Goal: Information Seeking & Learning: Learn about a topic

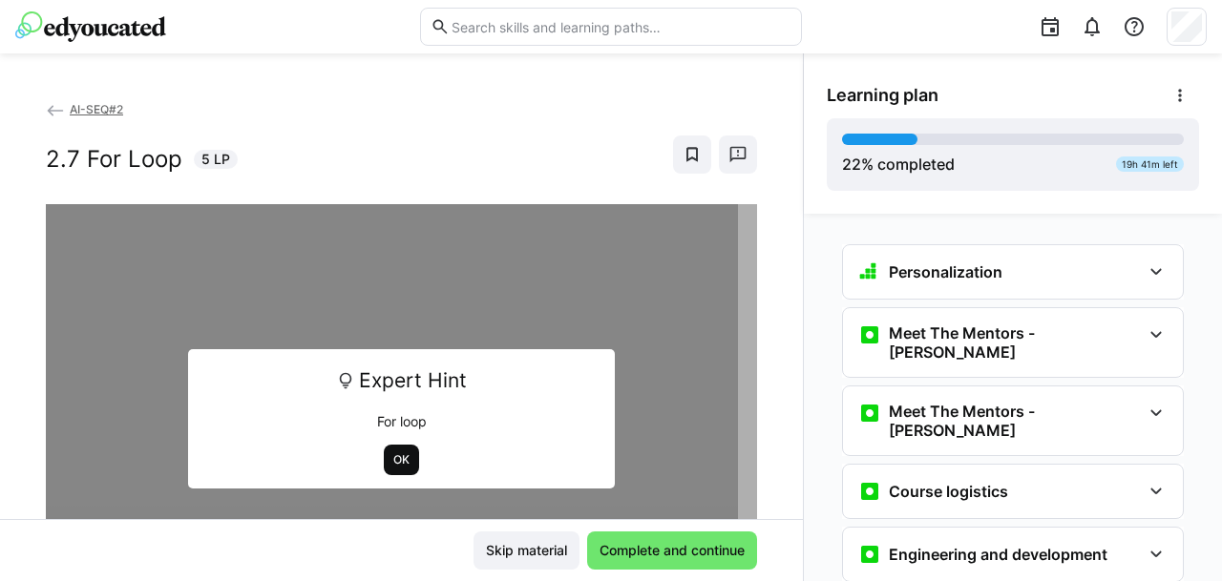
scroll to position [1990, 0]
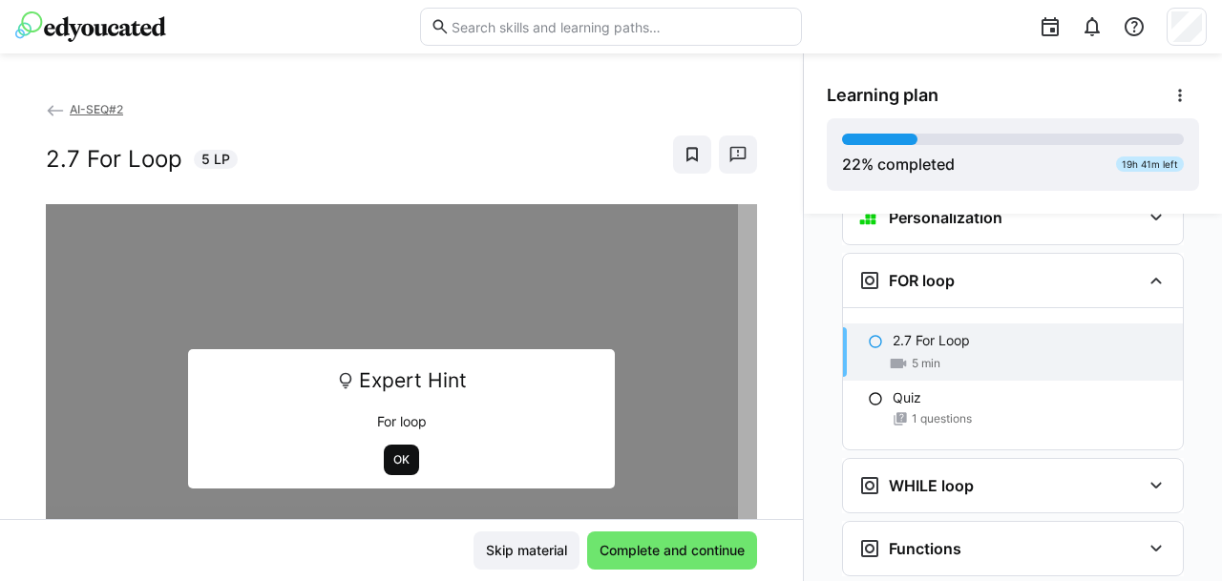
click at [403, 466] on span "OK" at bounding box center [401, 460] width 35 height 31
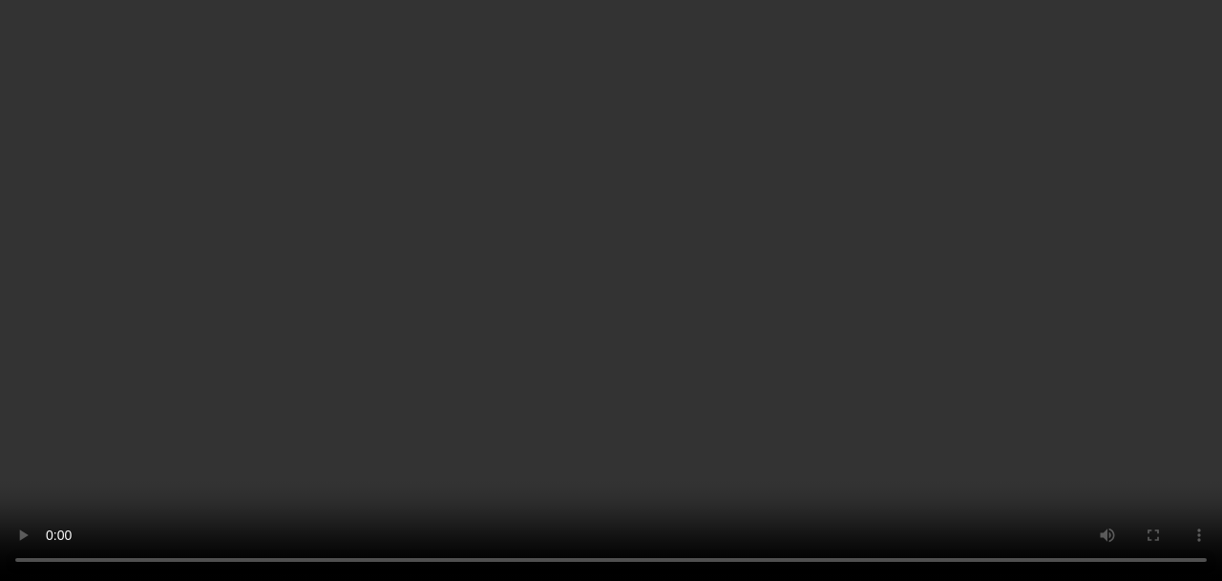
scroll to position [2039, 0]
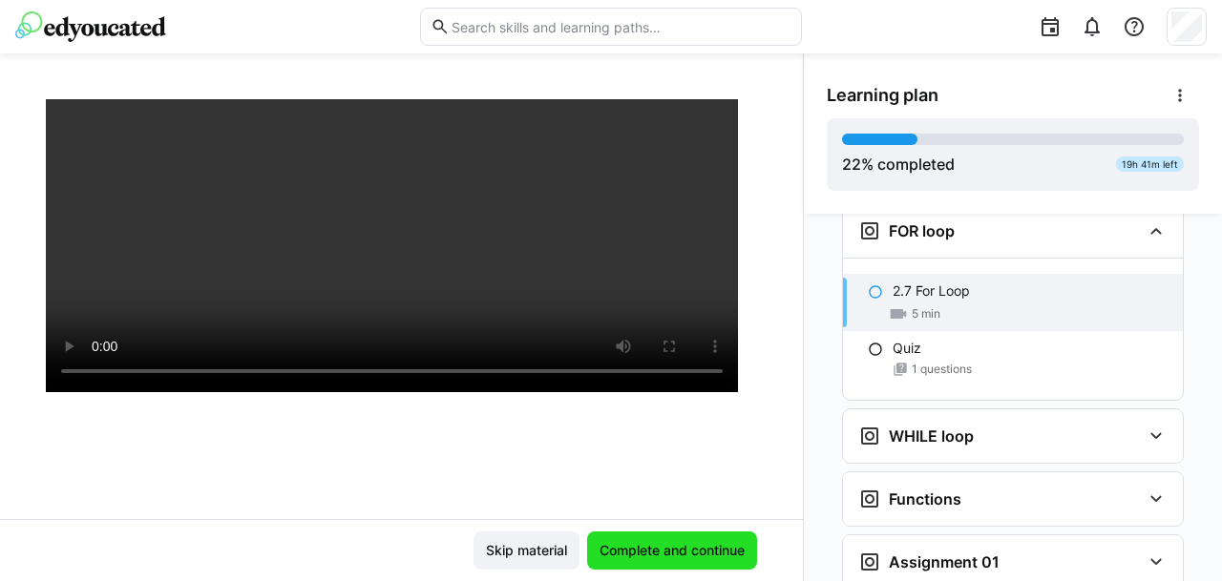
click at [610, 551] on span "Complete and continue" at bounding box center [672, 550] width 151 height 19
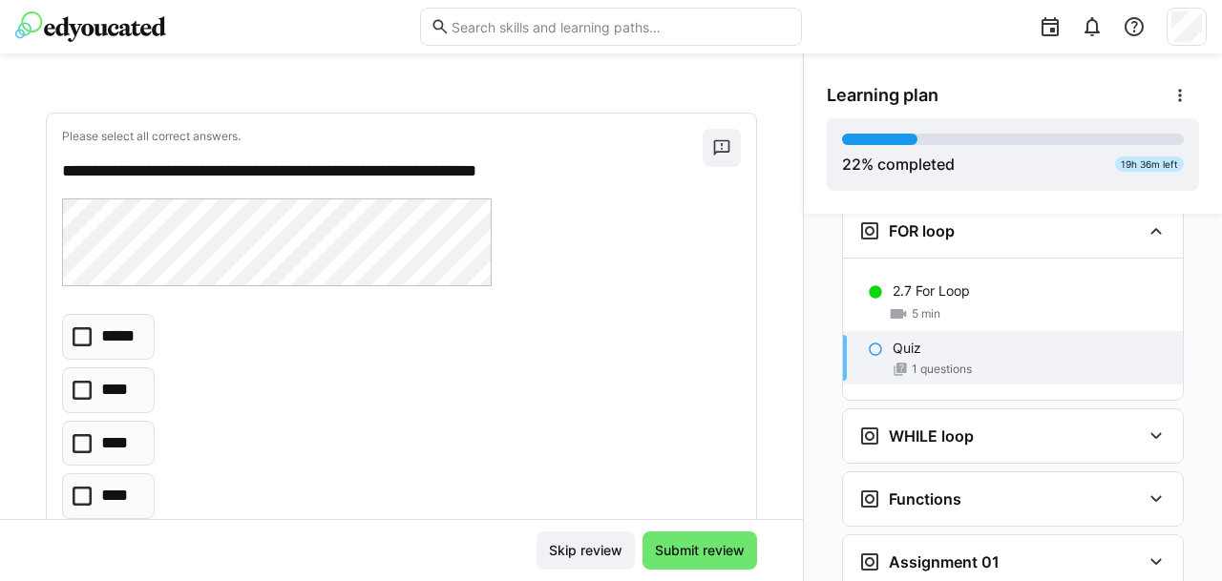
scroll to position [139, 0]
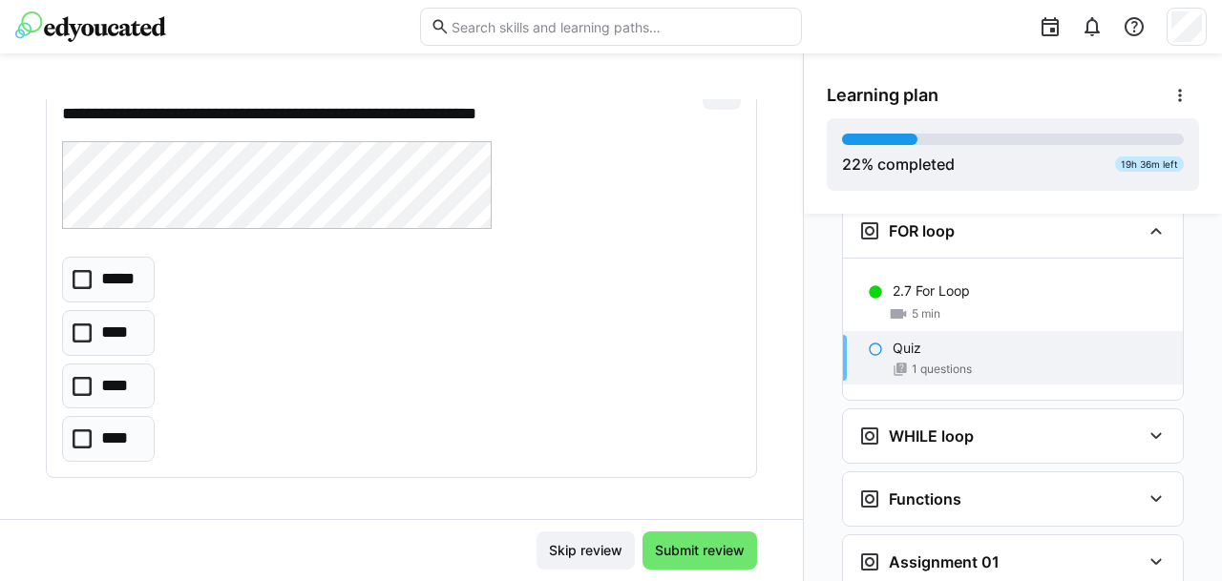
click at [85, 434] on icon at bounding box center [82, 439] width 19 height 19
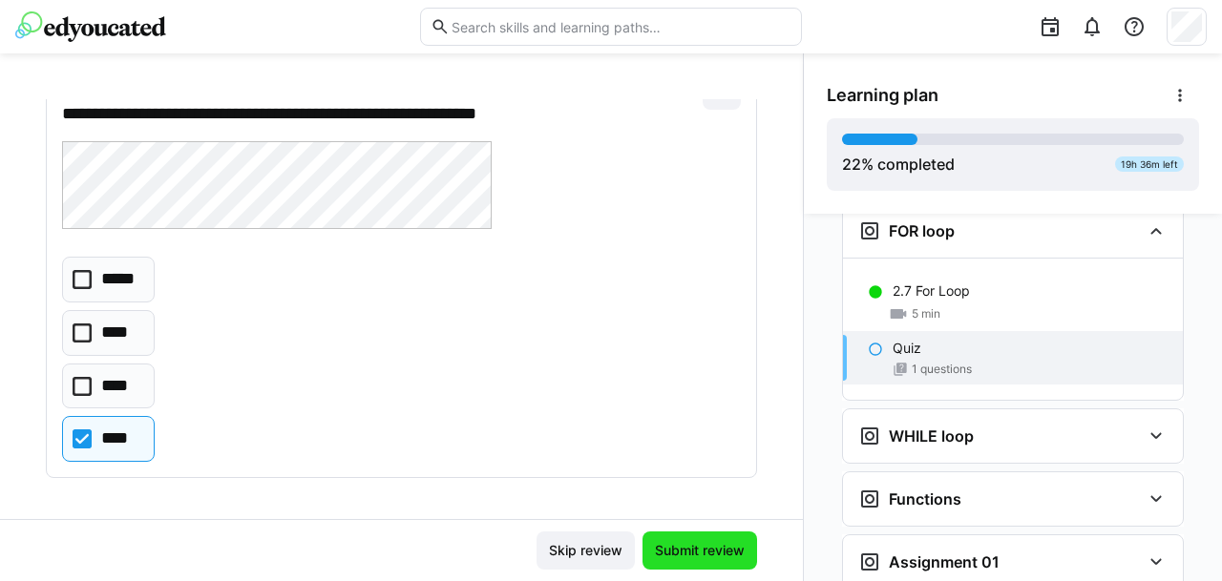
click at [706, 553] on span "Submit review" at bounding box center [699, 550] width 95 height 19
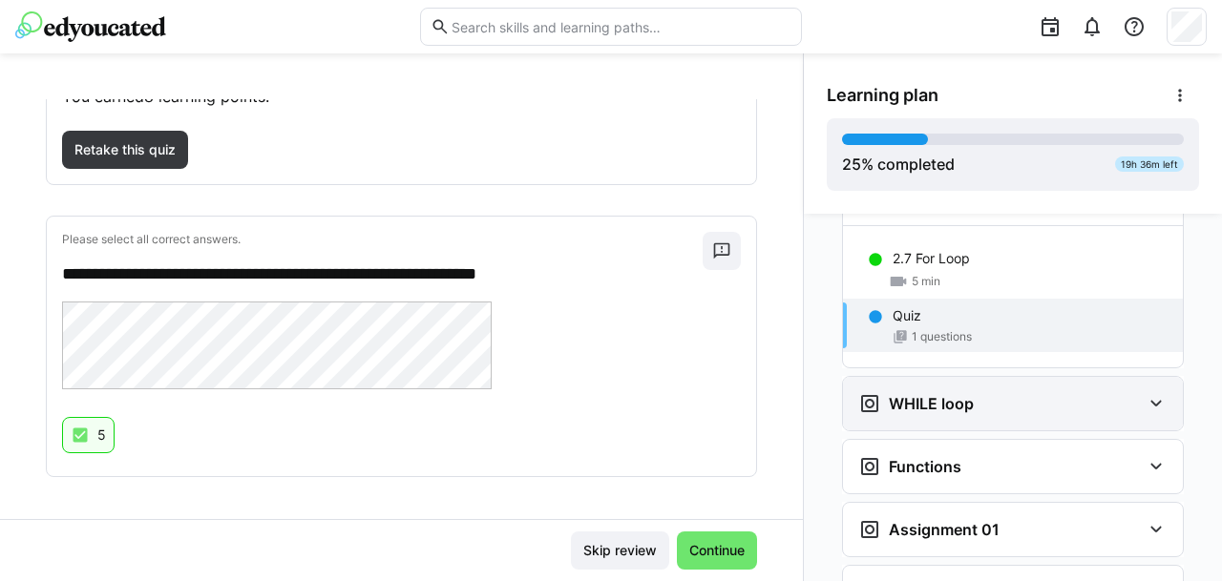
scroll to position [2076, 0]
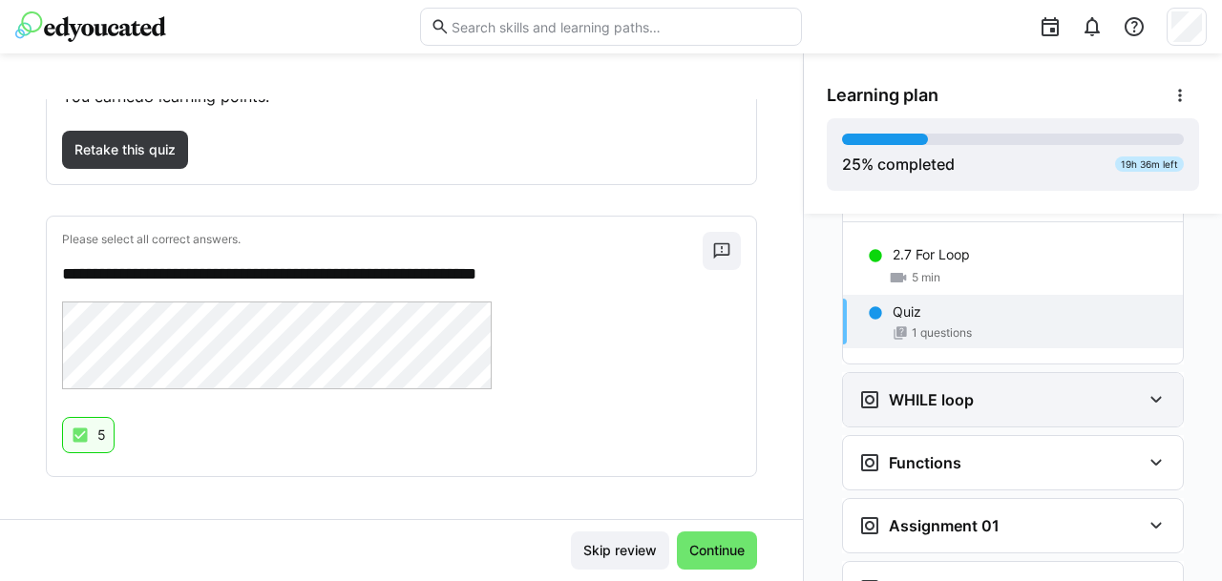
click at [997, 389] on div "WHILE loop" at bounding box center [999, 400] width 283 height 23
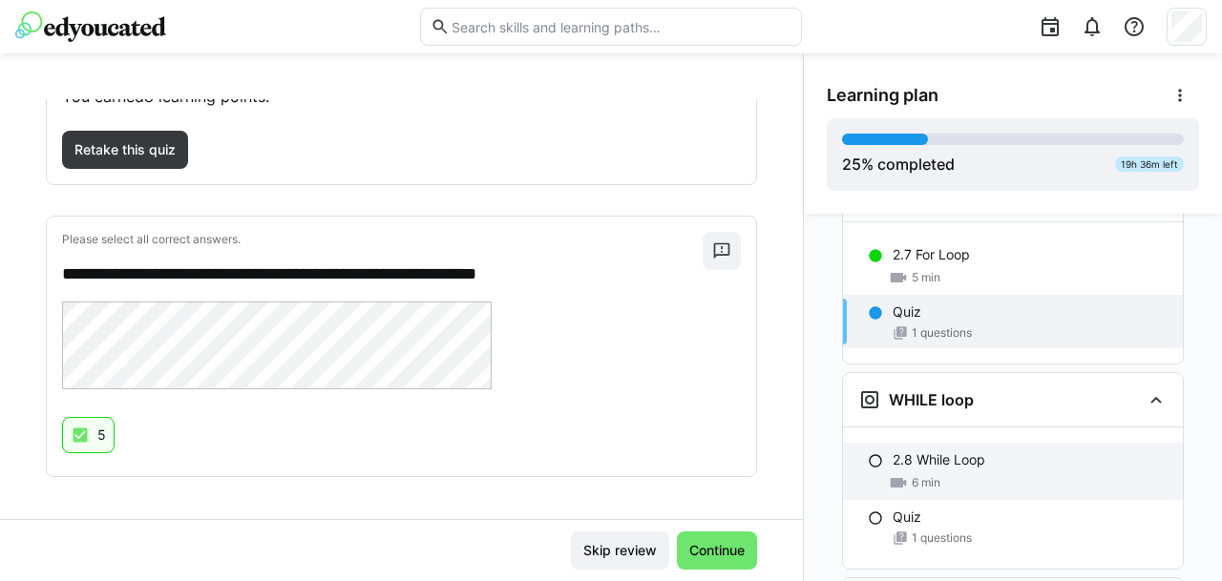
click at [989, 451] on div "2.8 While Loop" at bounding box center [1030, 460] width 275 height 19
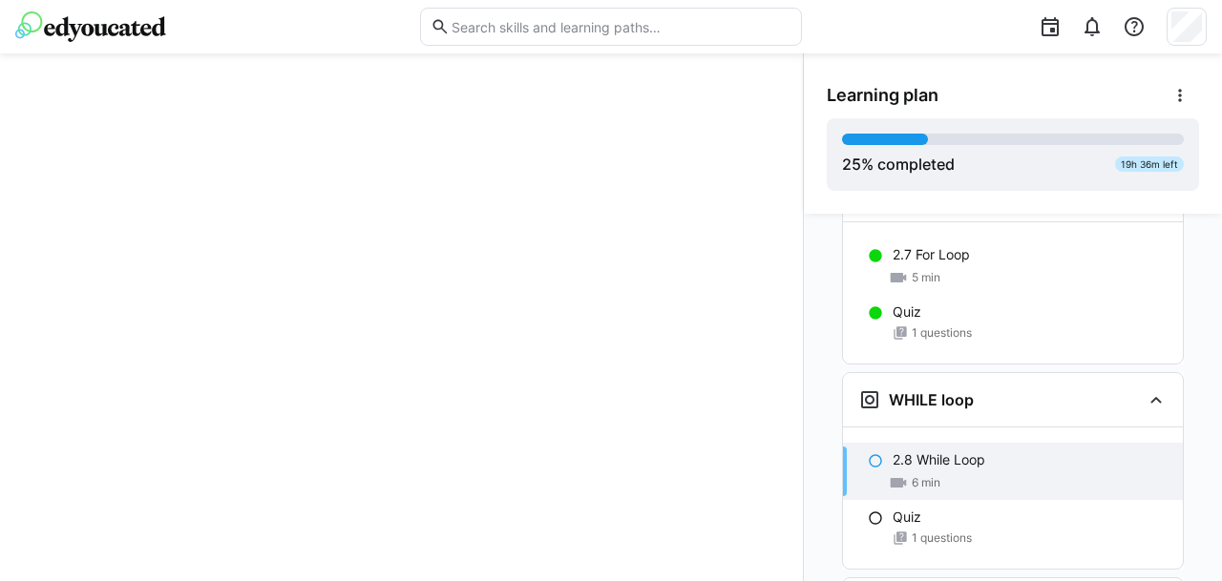
scroll to position [2190, 0]
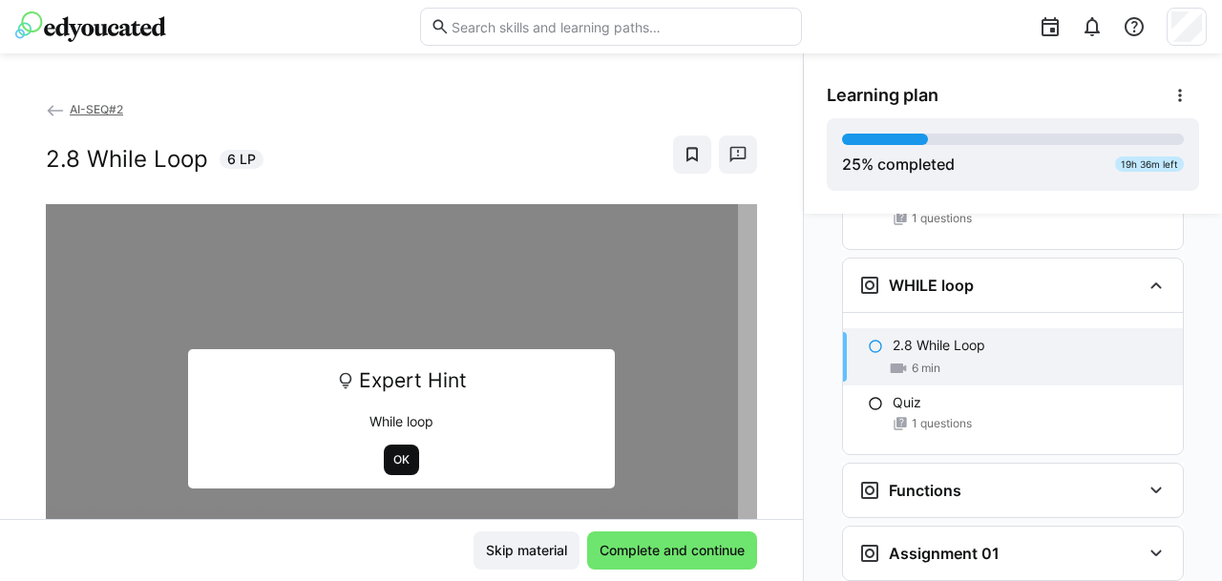
click at [395, 448] on span "OK" at bounding box center [401, 460] width 35 height 31
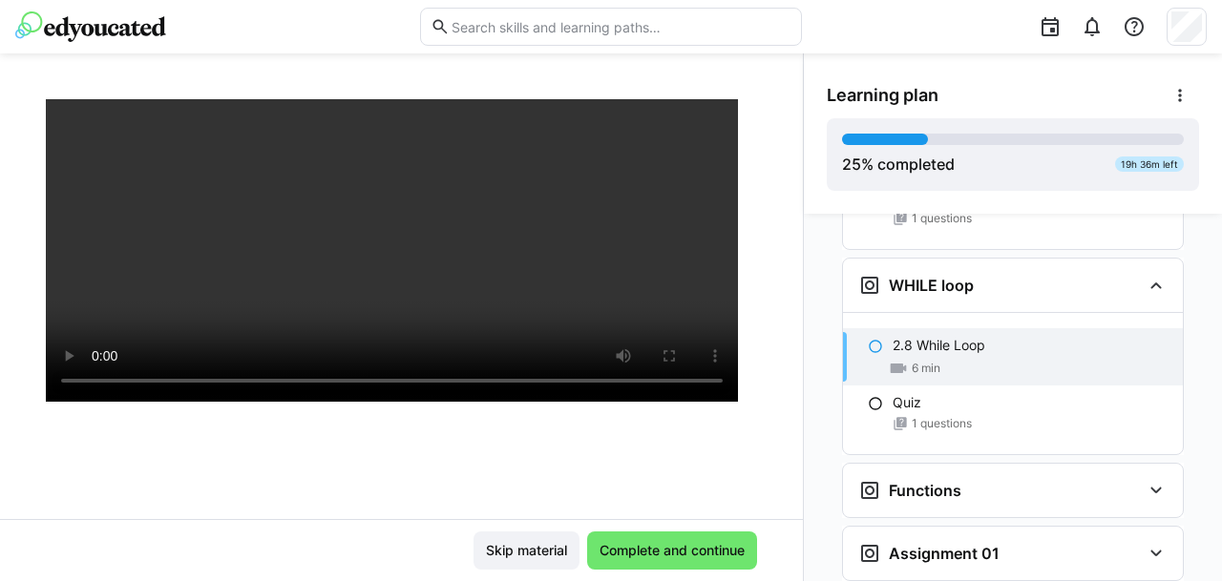
scroll to position [193, 0]
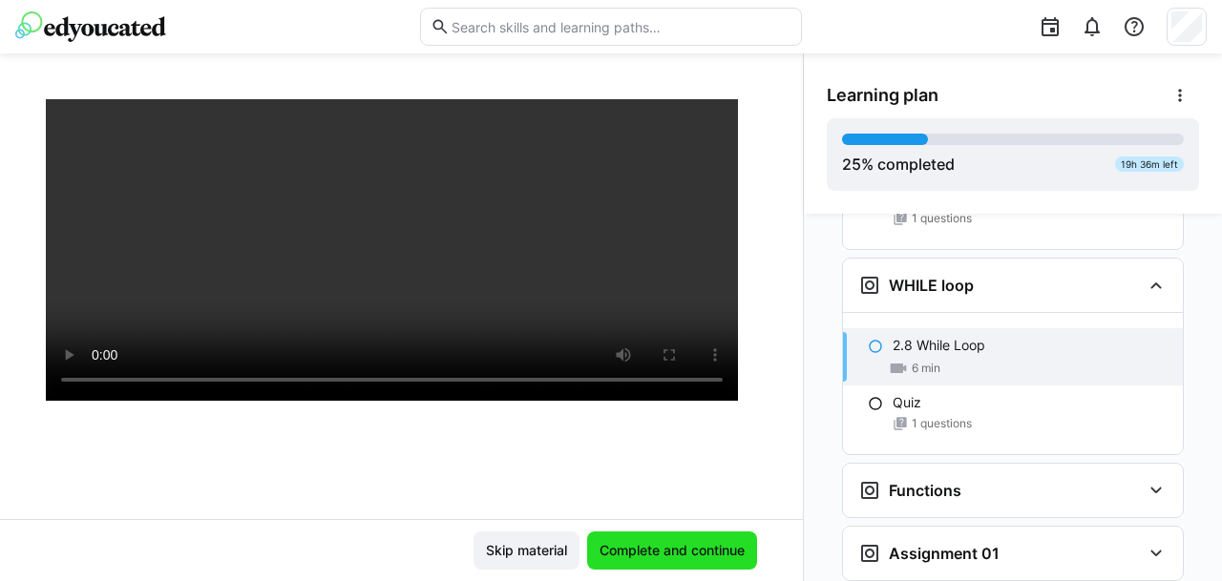
click at [636, 558] on span "Complete and continue" at bounding box center [672, 550] width 151 height 19
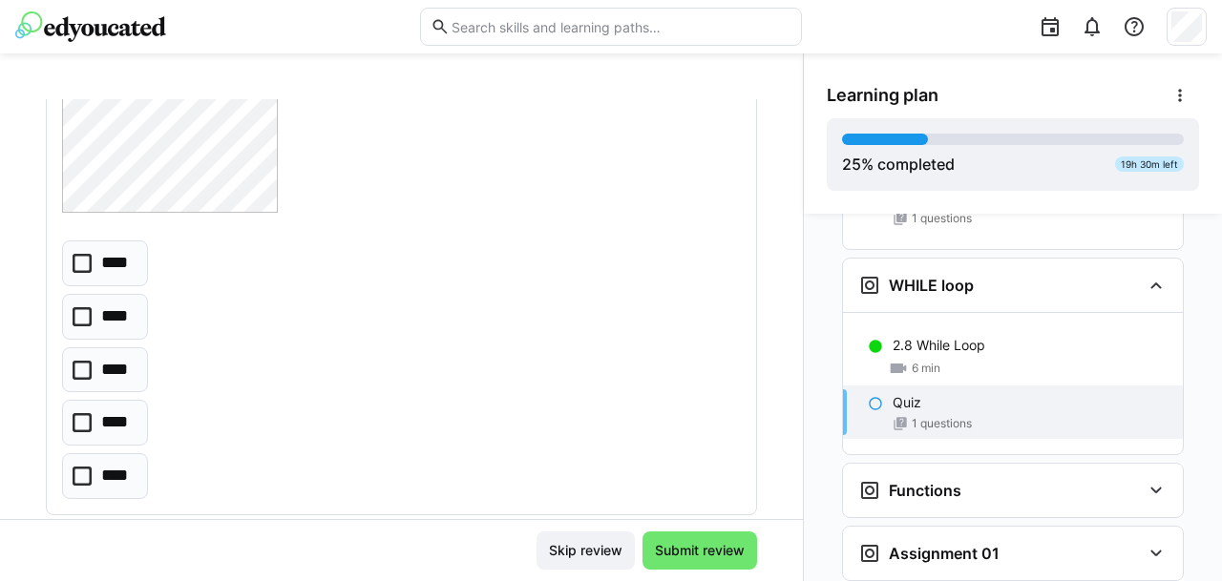
scroll to position [239, 0]
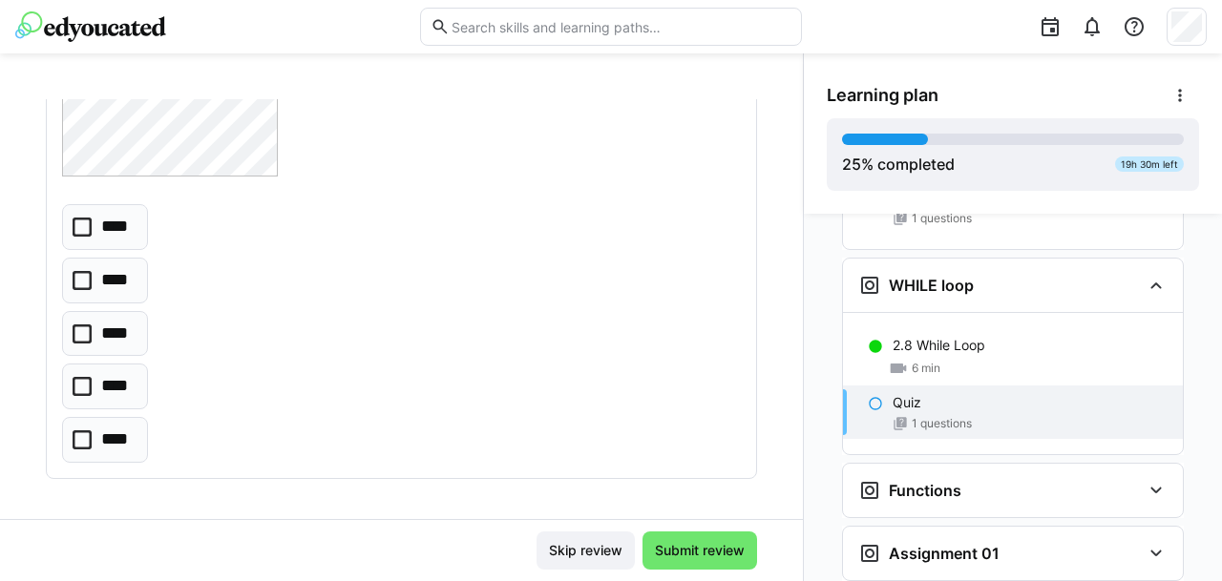
click at [78, 329] on icon at bounding box center [82, 334] width 19 height 19
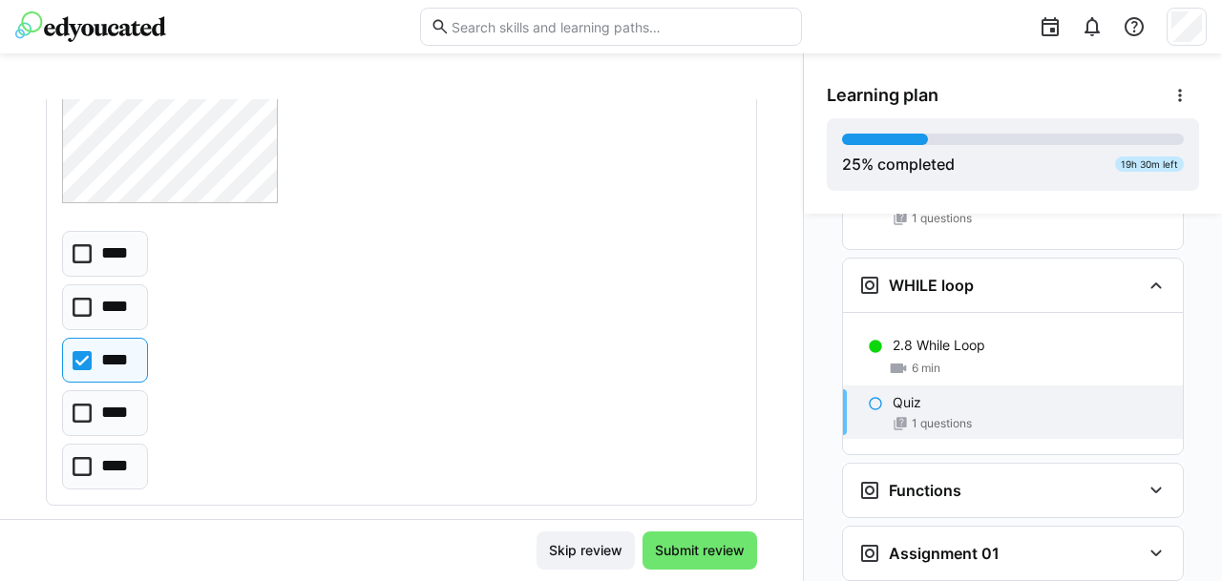
scroll to position [214, 0]
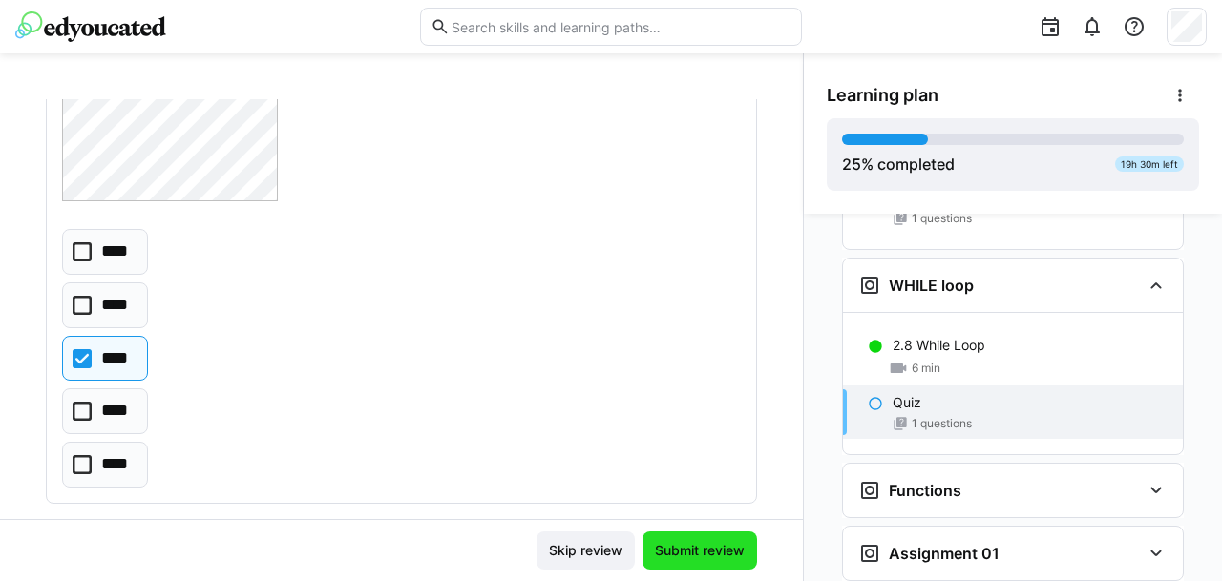
click at [706, 558] on span "Submit review" at bounding box center [699, 550] width 95 height 19
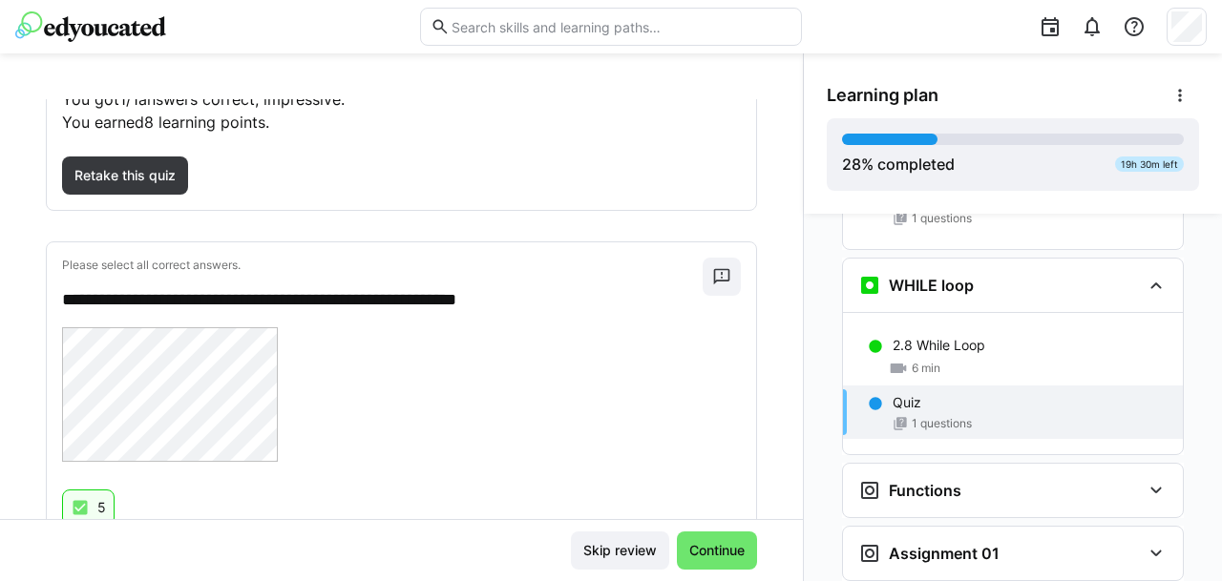
scroll to position [224, 0]
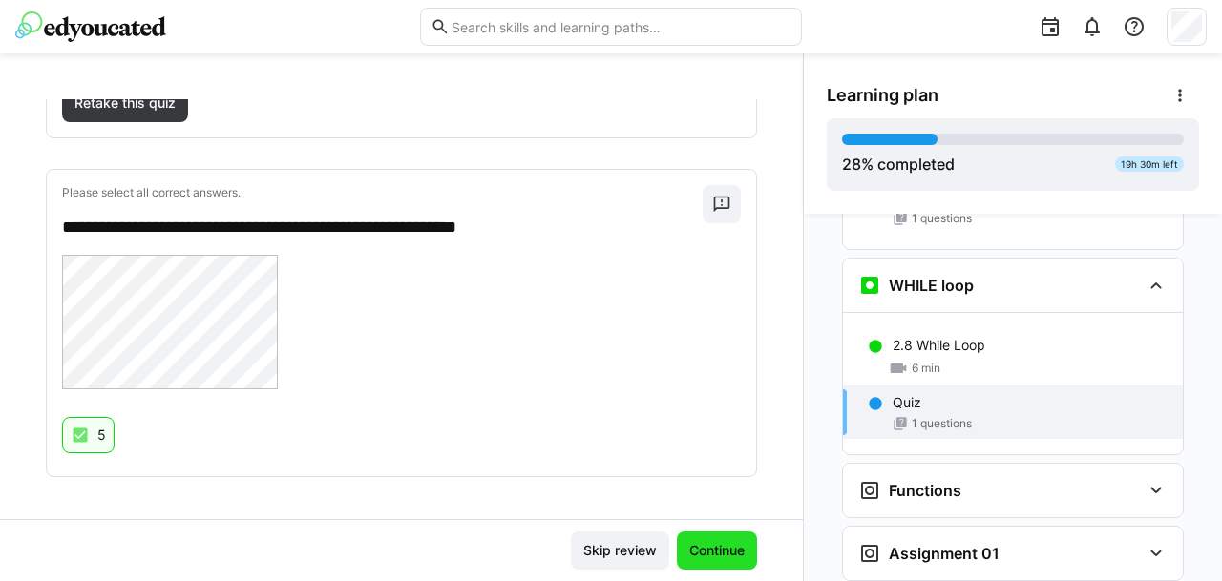
click at [697, 545] on span "Continue" at bounding box center [716, 550] width 61 height 19
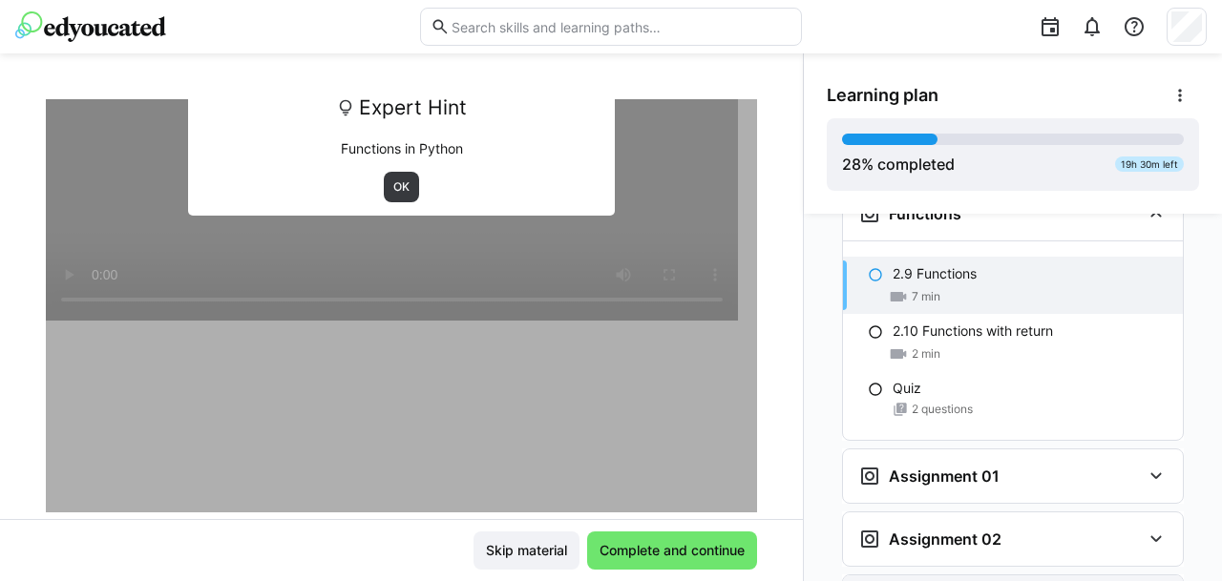
scroll to position [2465, 0]
click at [391, 180] on span "OK" at bounding box center [401, 186] width 20 height 15
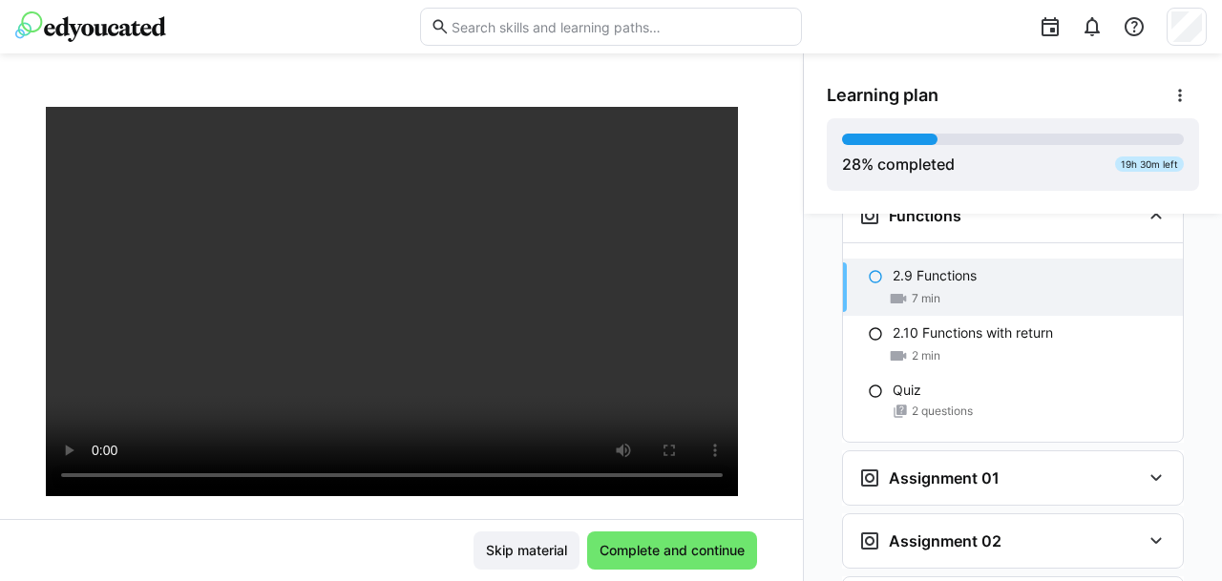
scroll to position [88, 0]
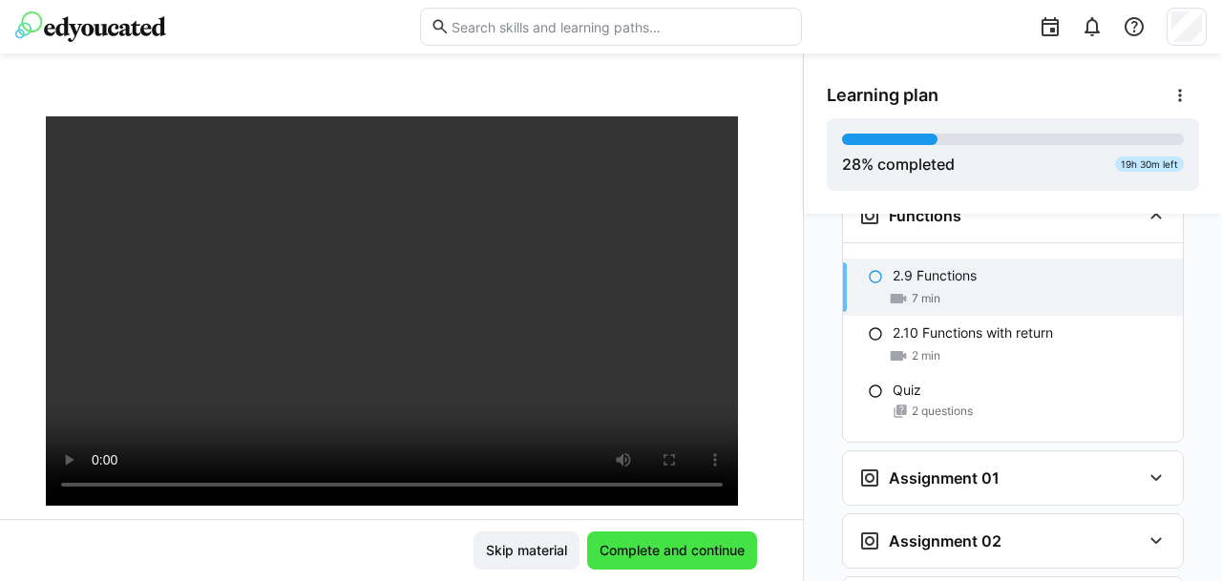
click at [658, 548] on span "Complete and continue" at bounding box center [672, 550] width 151 height 19
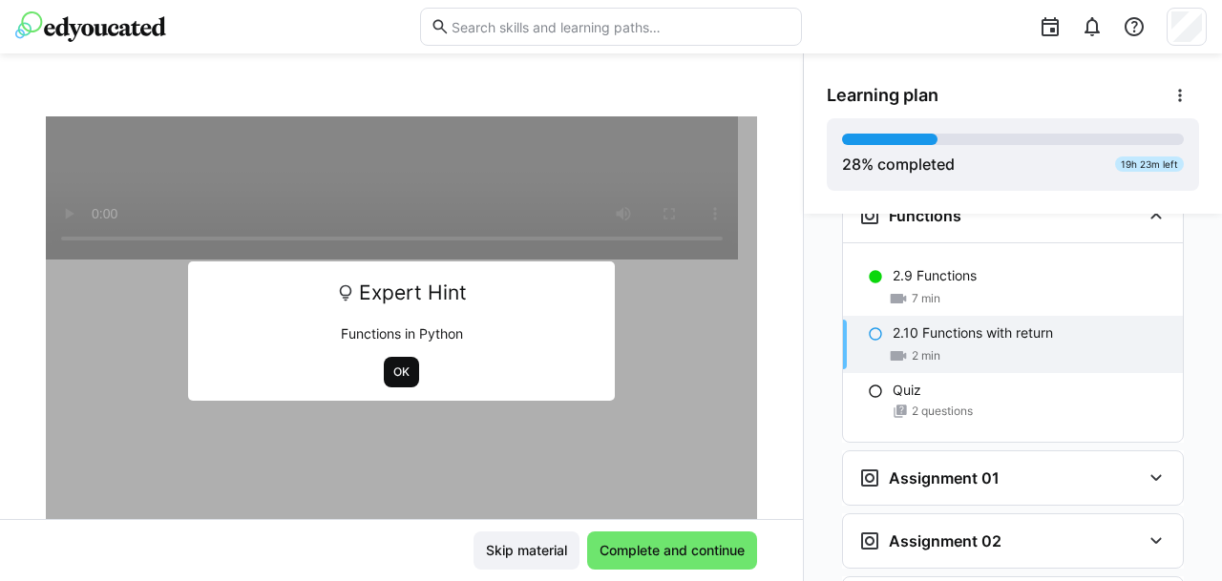
click at [391, 367] on span "OK" at bounding box center [401, 372] width 20 height 15
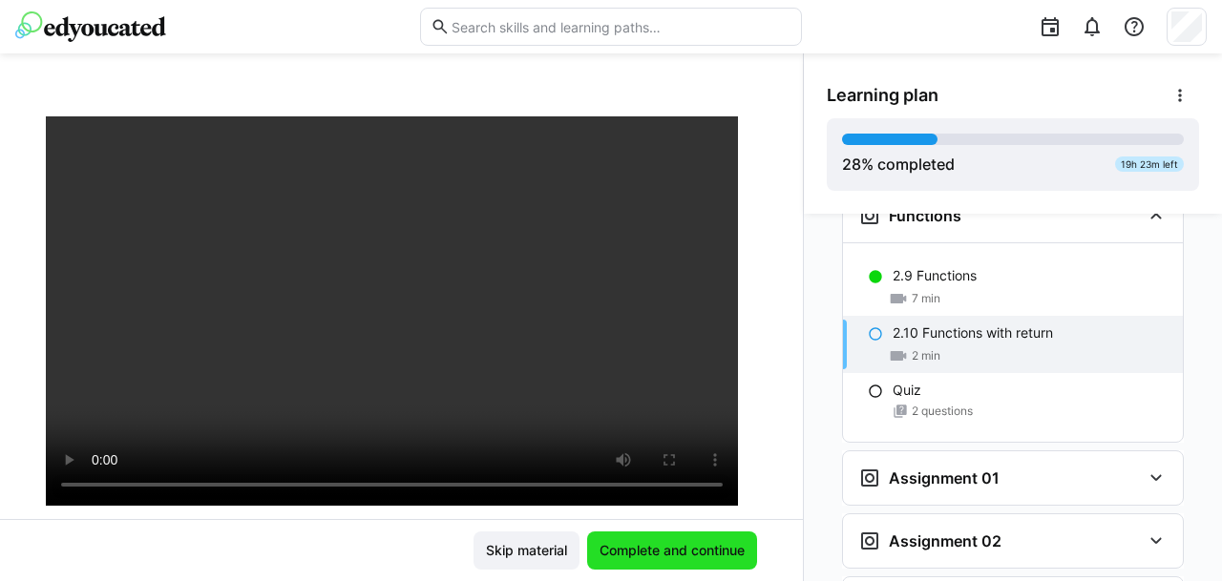
click at [692, 546] on span "Complete and continue" at bounding box center [672, 550] width 151 height 19
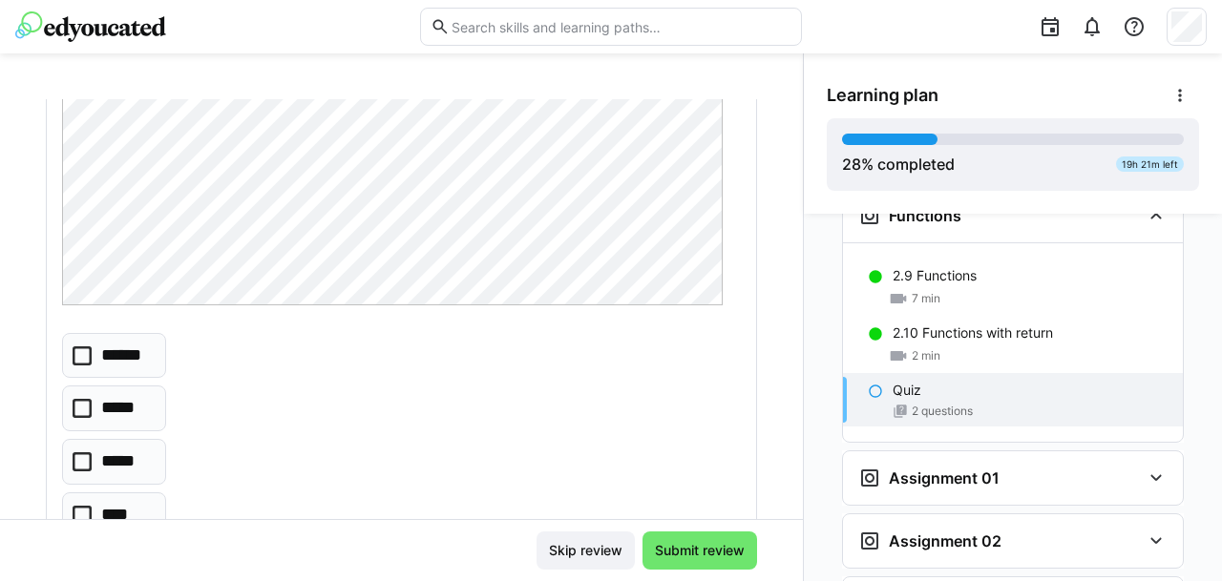
scroll to position [326, 0]
click at [90, 352] on icon at bounding box center [82, 355] width 19 height 19
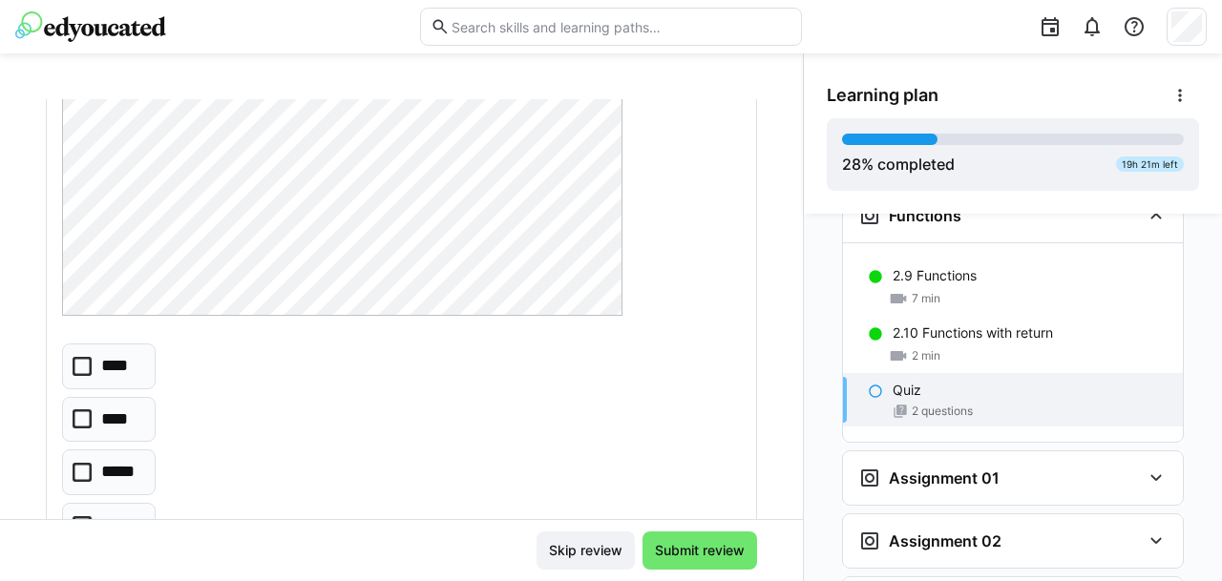
scroll to position [1163, 0]
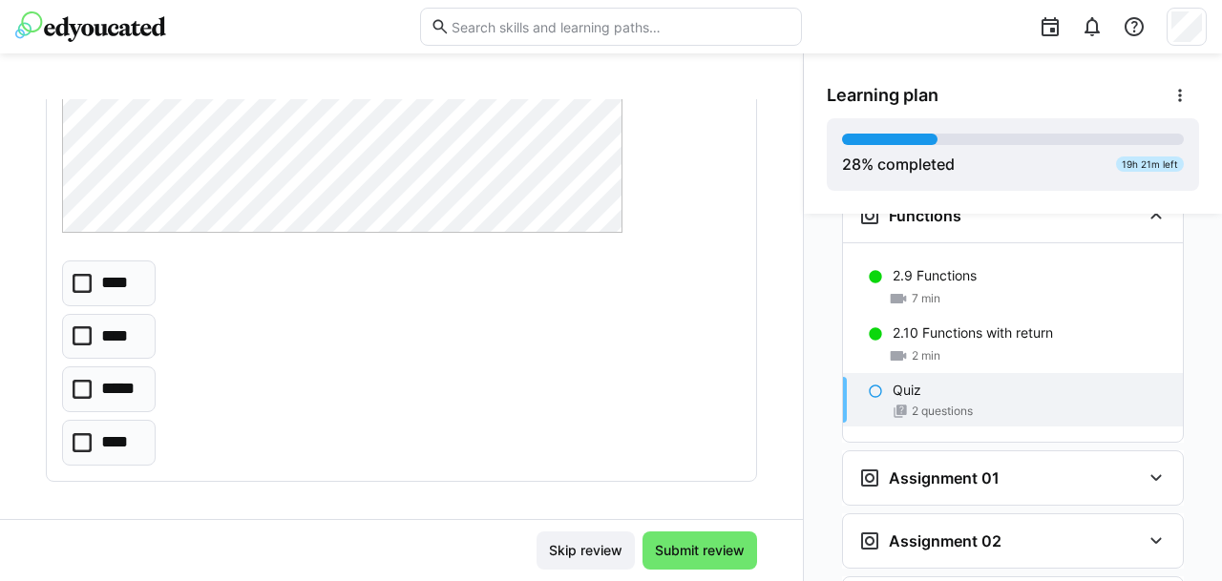
click at [78, 275] on icon at bounding box center [82, 283] width 19 height 19
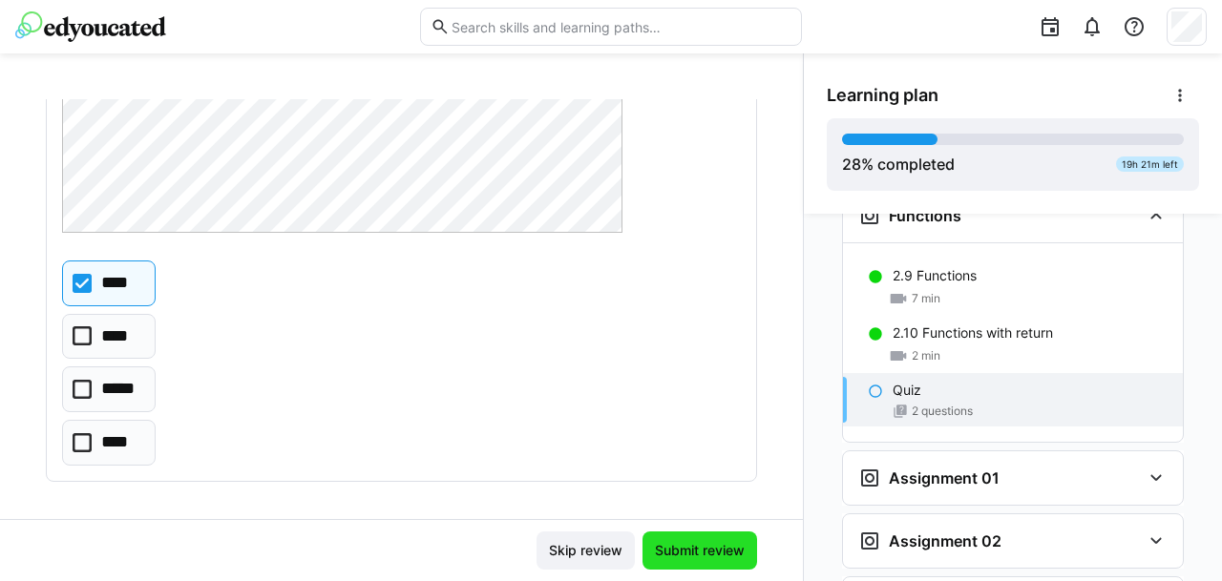
click at [691, 551] on span "Submit review" at bounding box center [699, 550] width 95 height 19
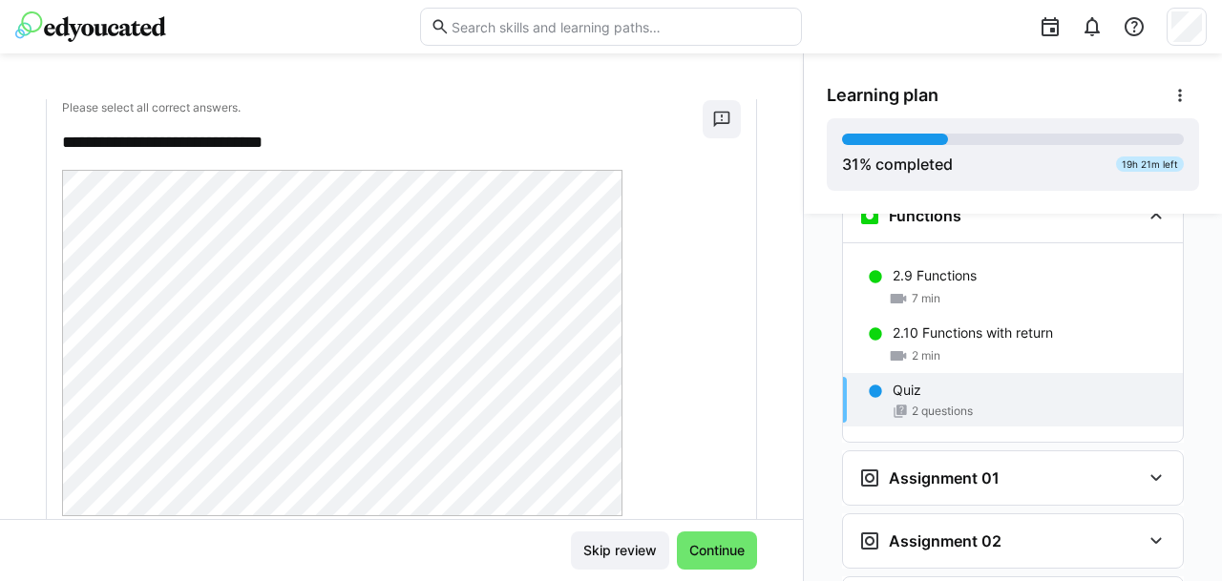
scroll to position [989, 0]
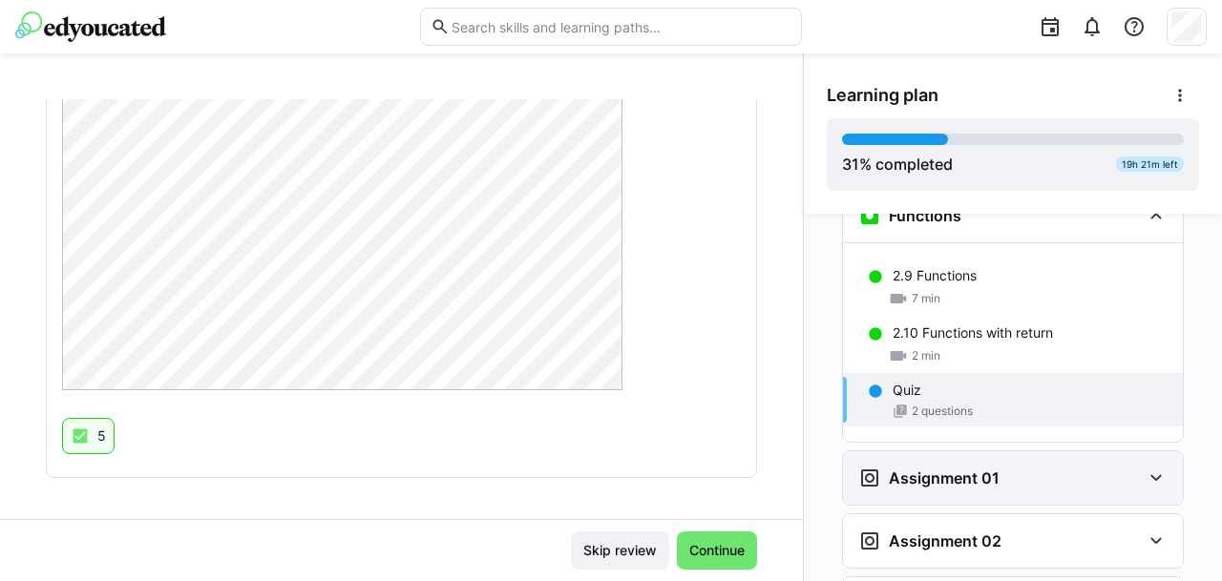
click at [1061, 467] on div "Assignment 01" at bounding box center [999, 478] width 283 height 23
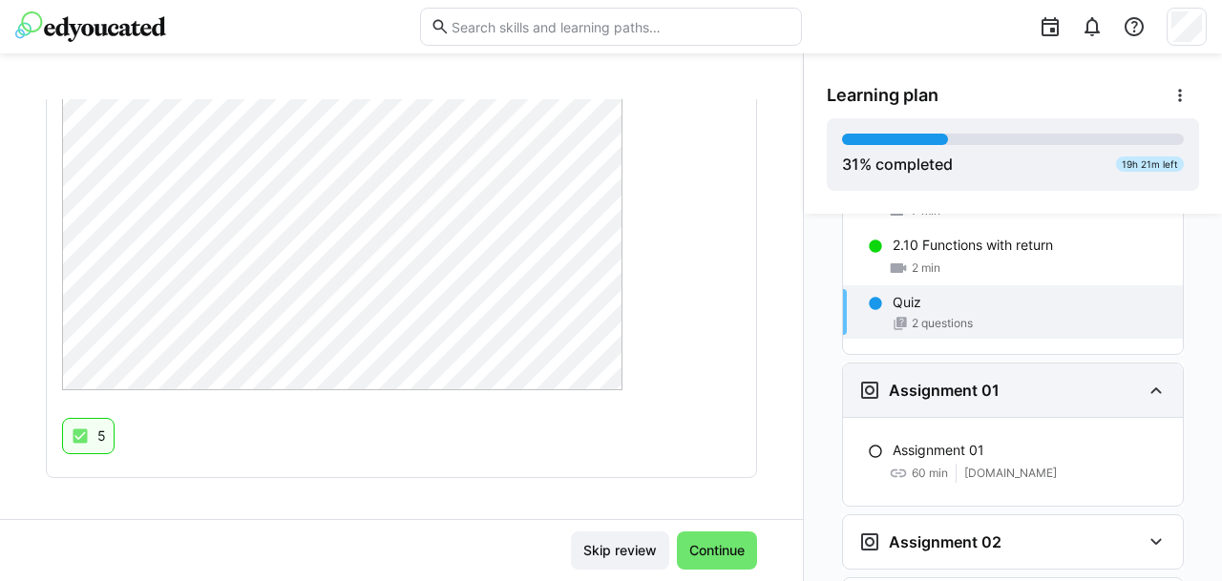
scroll to position [2610, 0]
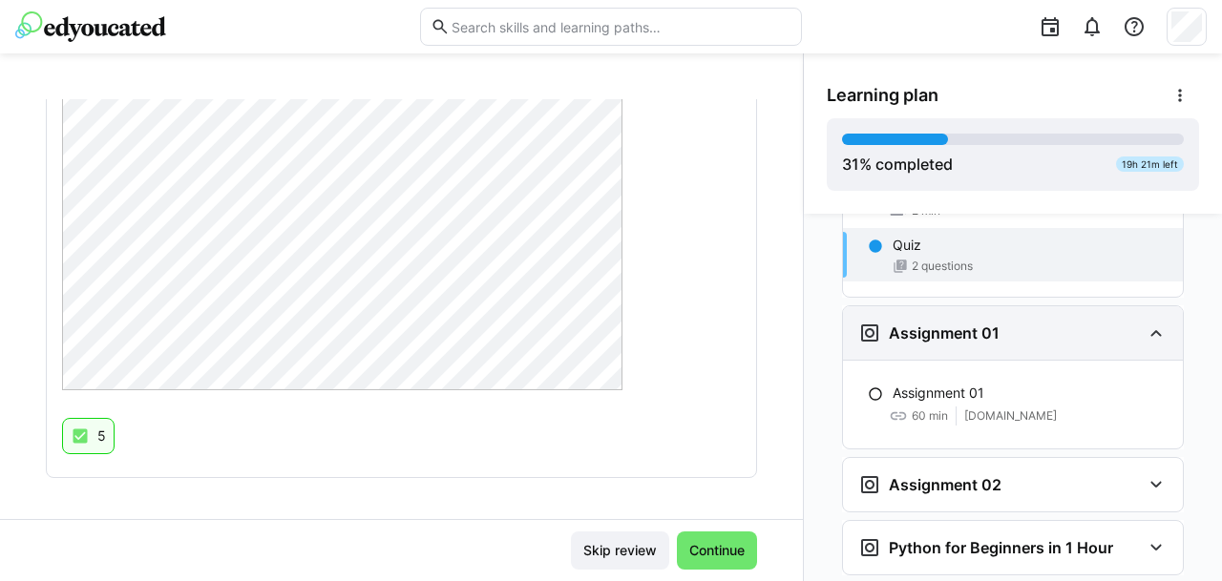
click at [1061, 458] on div "Assignment 02" at bounding box center [1013, 484] width 340 height 53
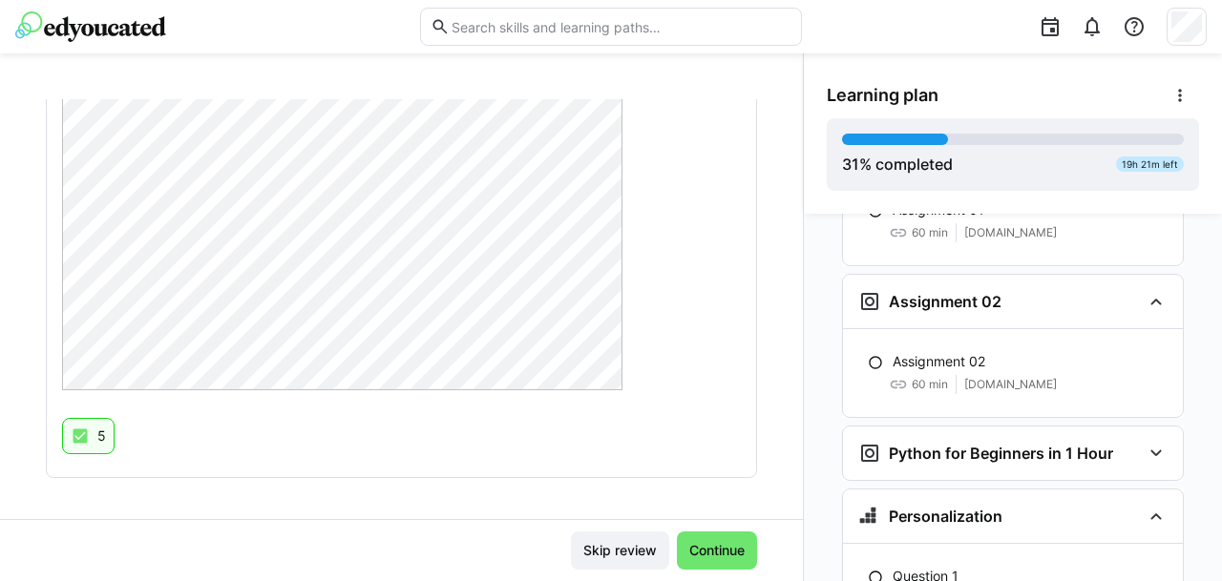
scroll to position [2795, 0]
